Goal: Information Seeking & Learning: Check status

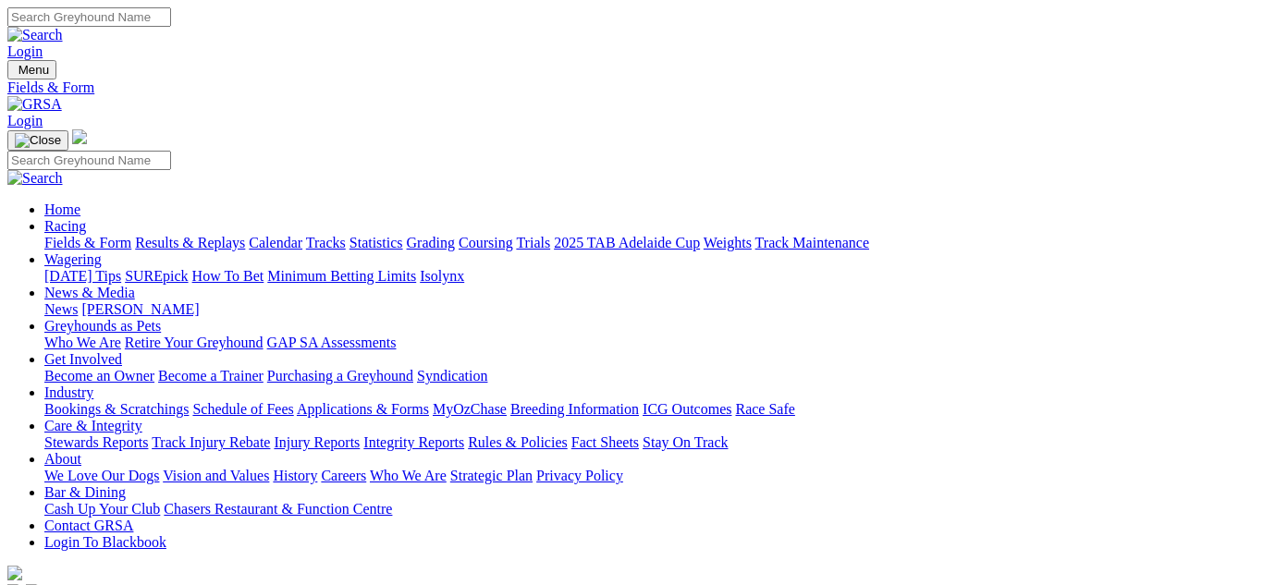
click at [228, 235] on link "Results & Replays" at bounding box center [190, 243] width 110 height 16
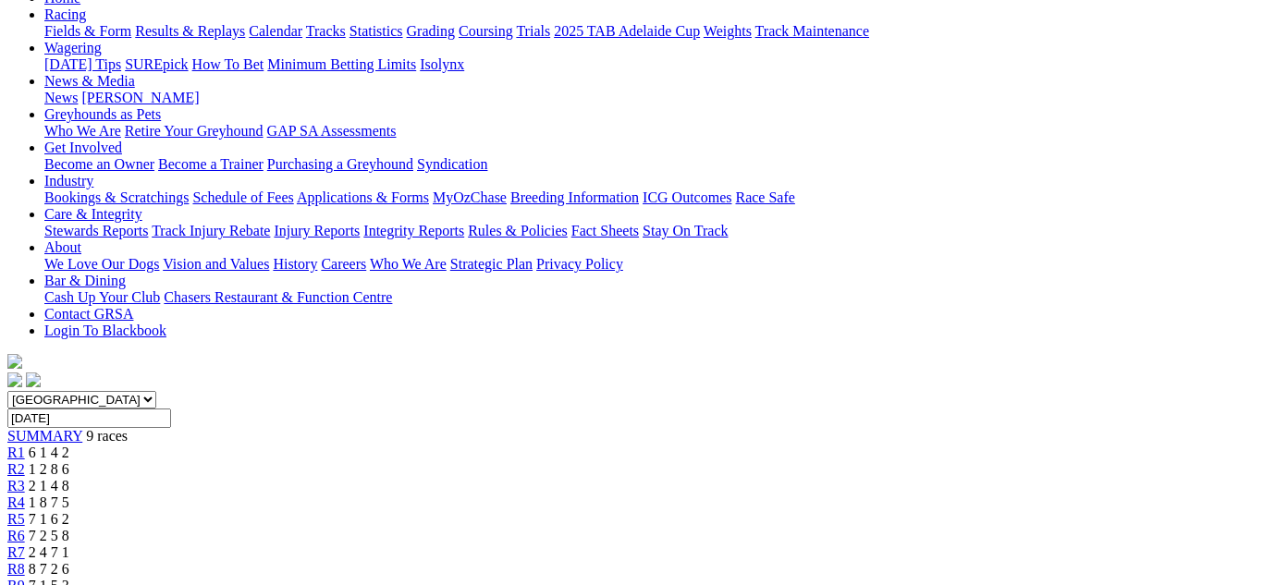
scroll to position [185, 0]
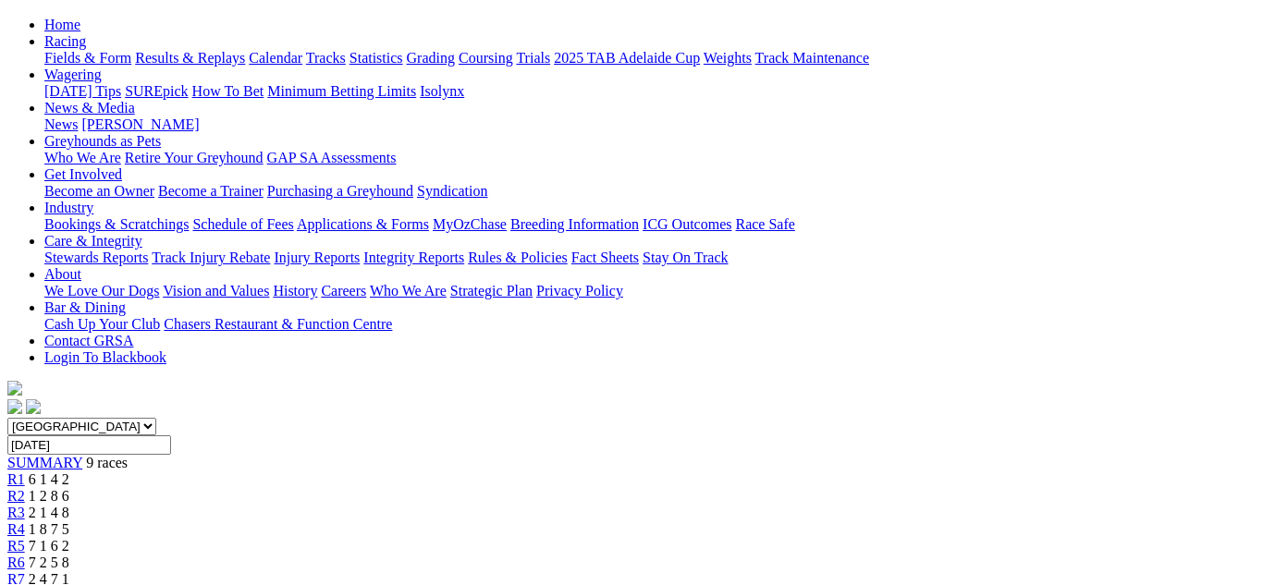
click at [25, 584] on span "R8" at bounding box center [16, 596] width 18 height 16
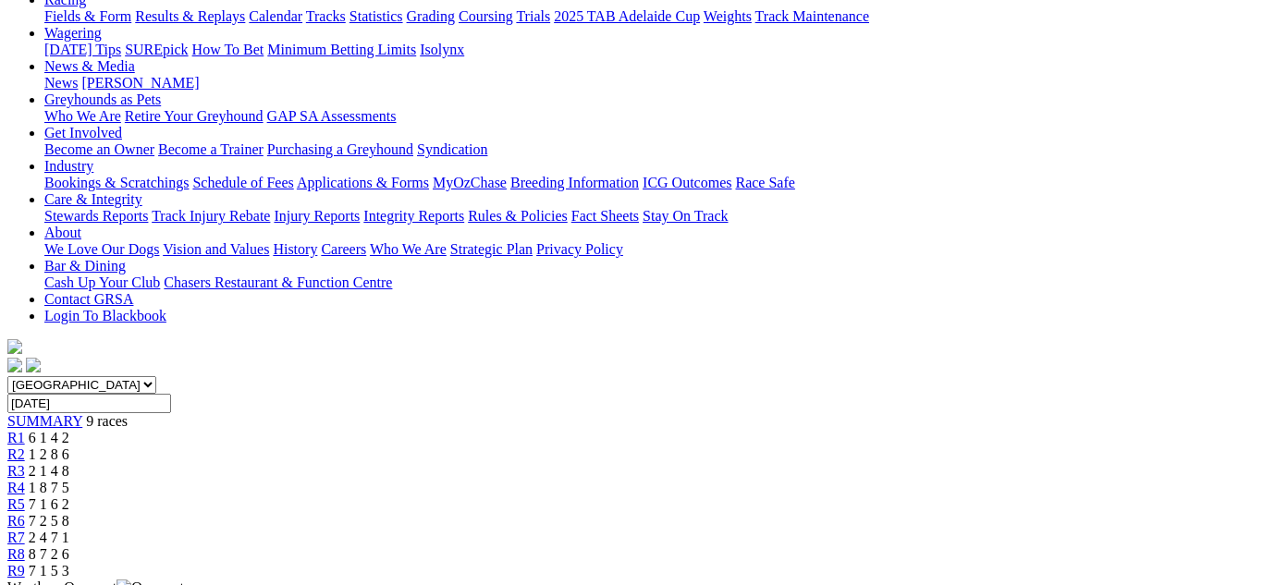
scroll to position [222, 0]
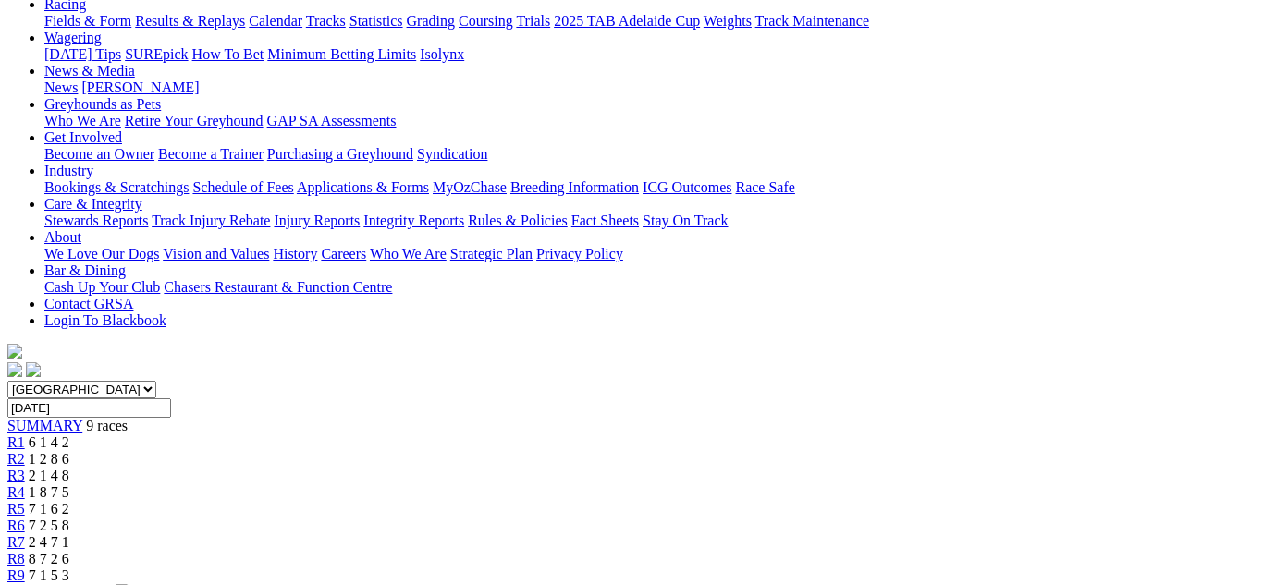
click at [69, 518] on span "7 2 5 8" at bounding box center [49, 526] width 41 height 16
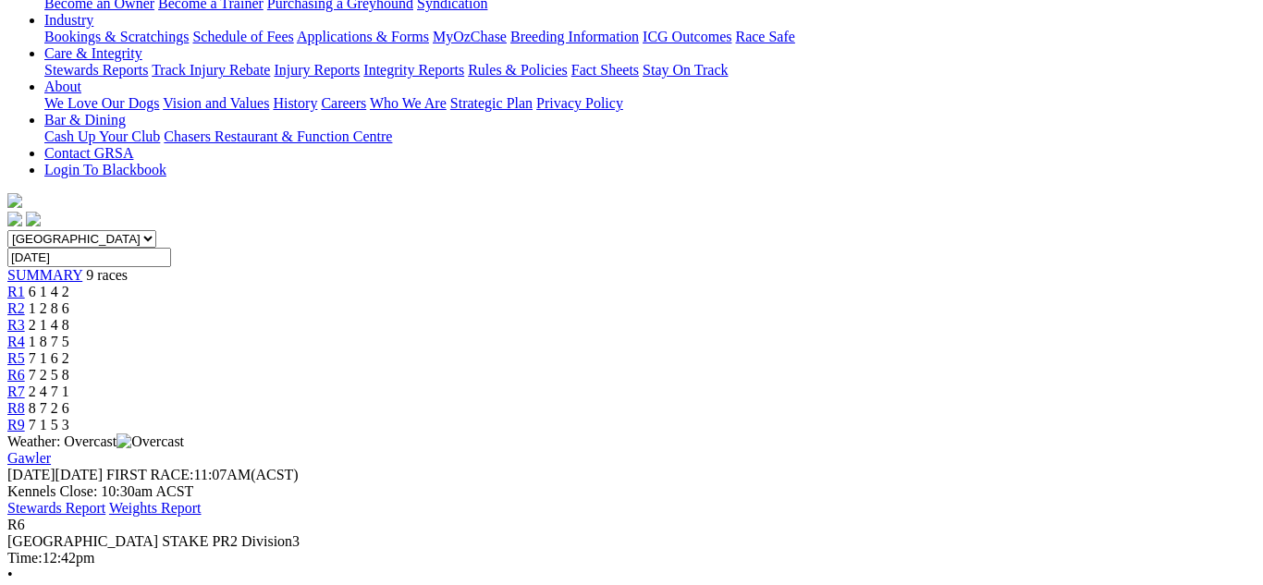
scroll to position [259, 0]
